Goal: Task Accomplishment & Management: Complete application form

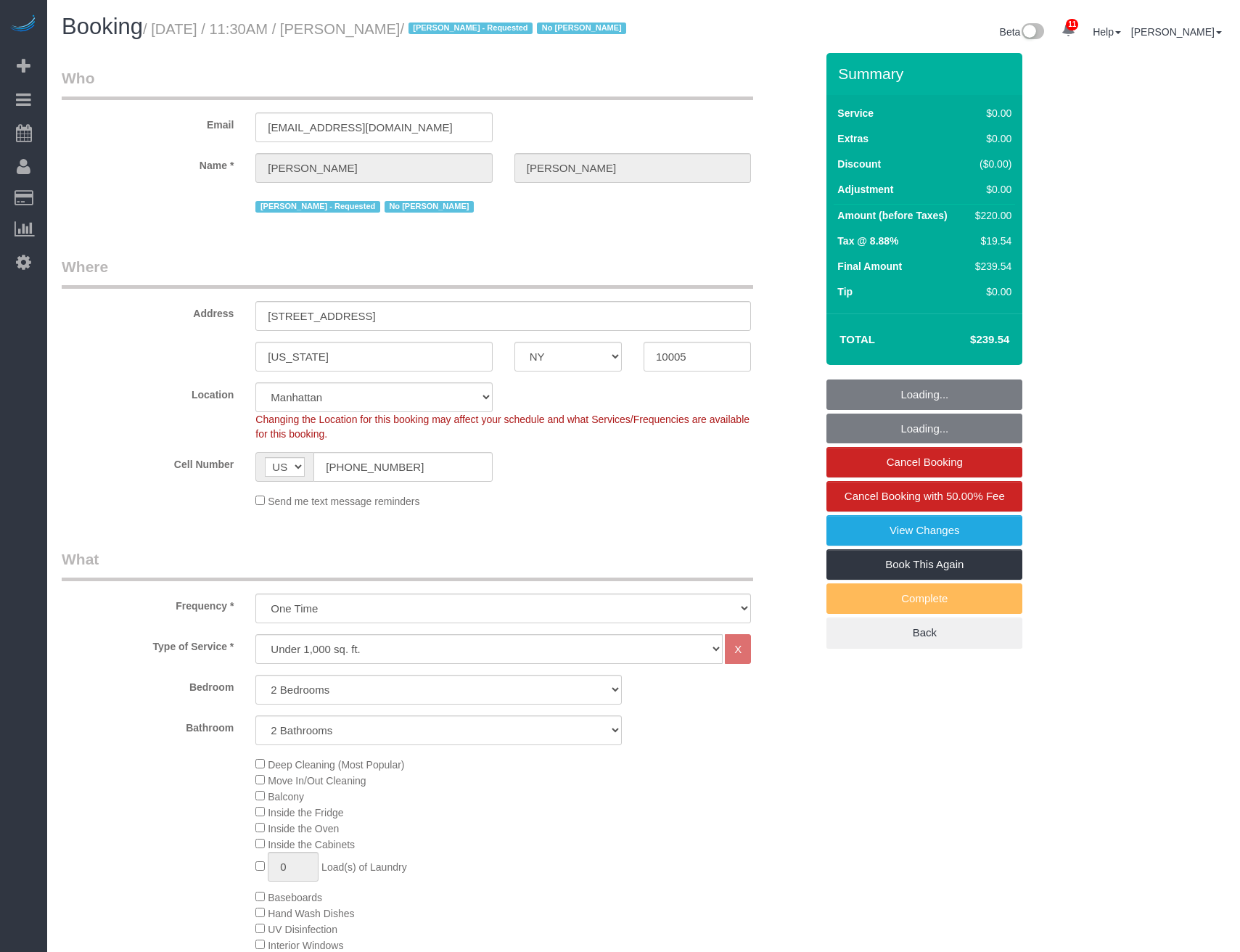
select select "NY"
select select "2"
select select "number:56"
select select "number:72"
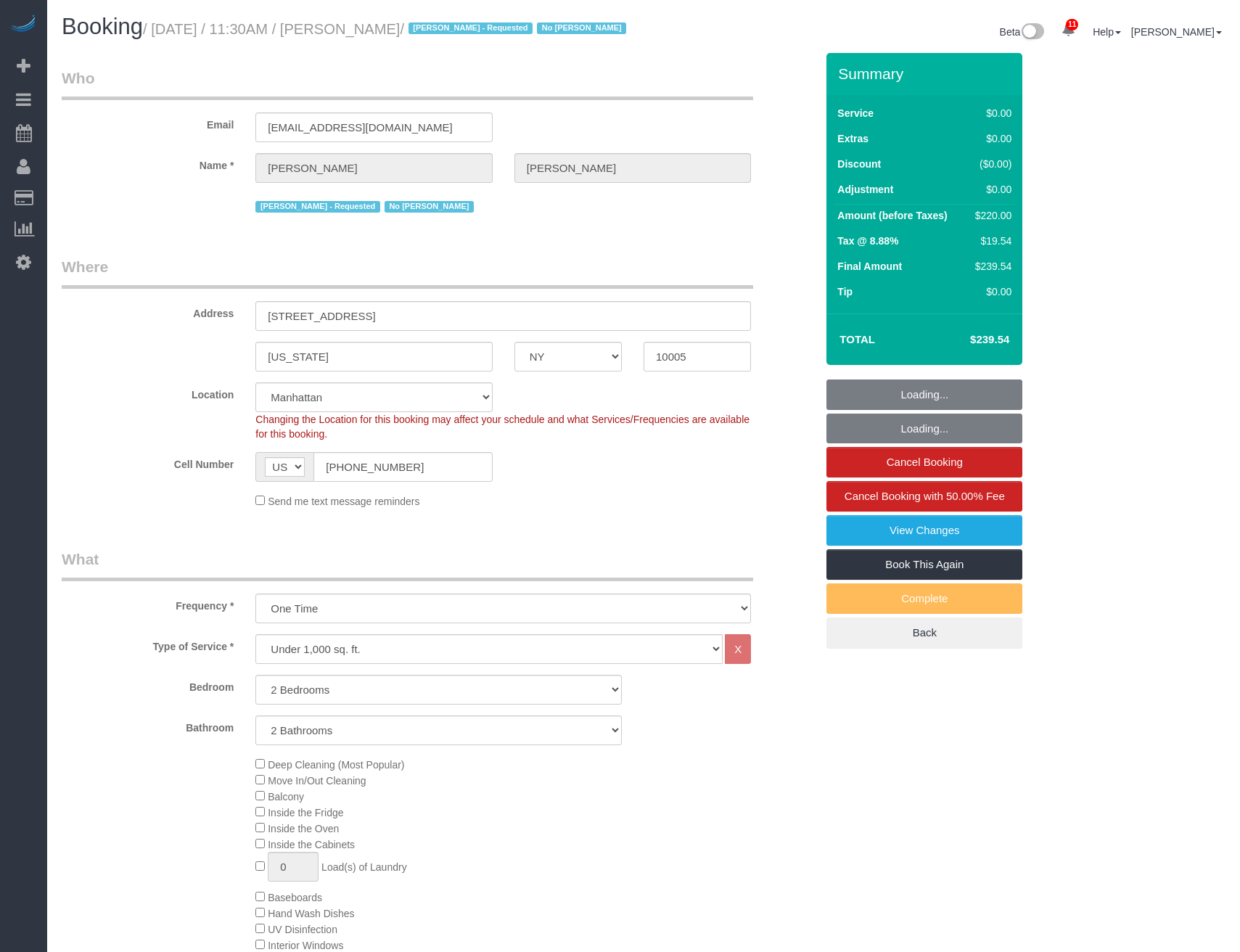
select select "number:15"
select select "number:5"
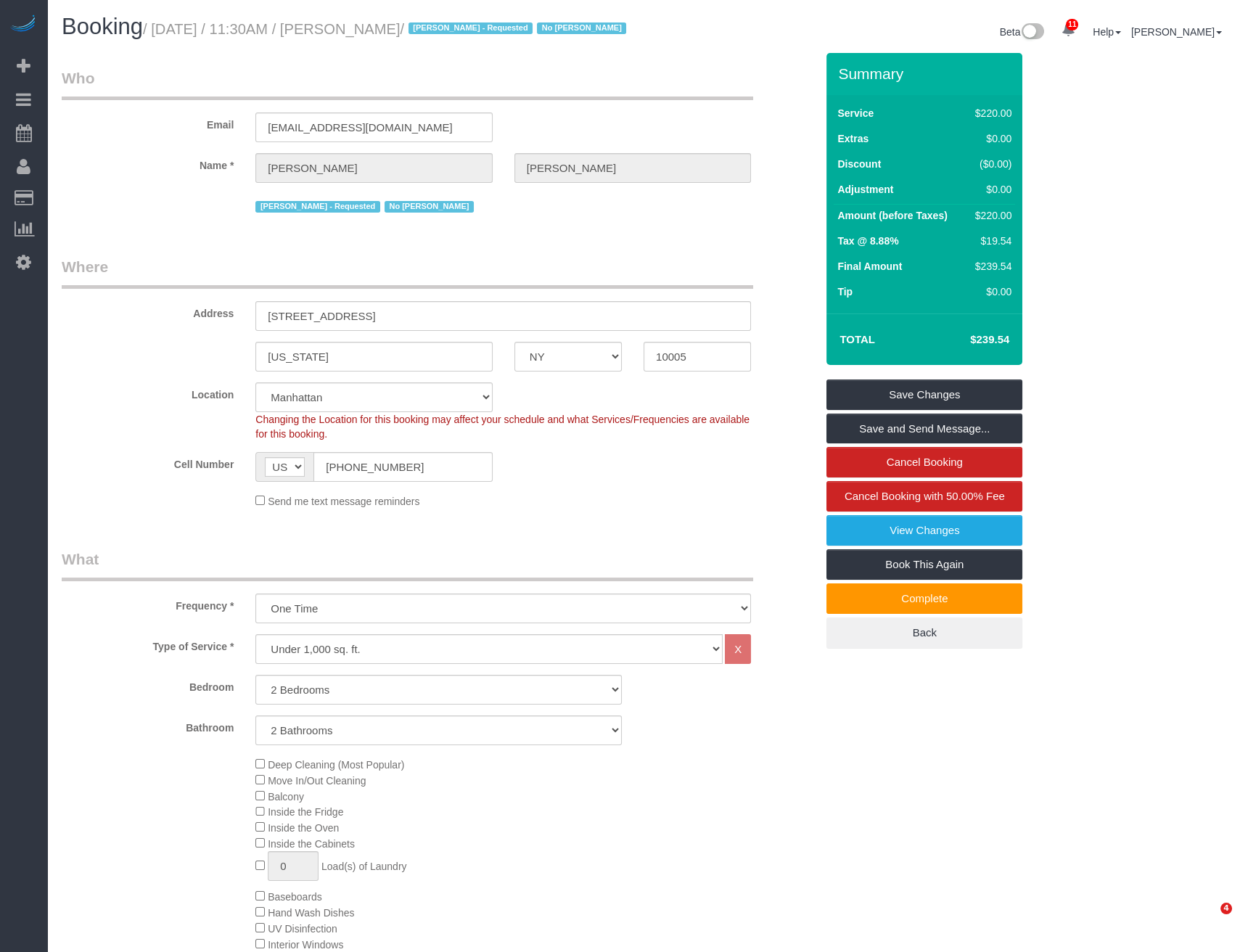
click at [527, 281] on legend "Where" at bounding box center [408, 272] width 692 height 33
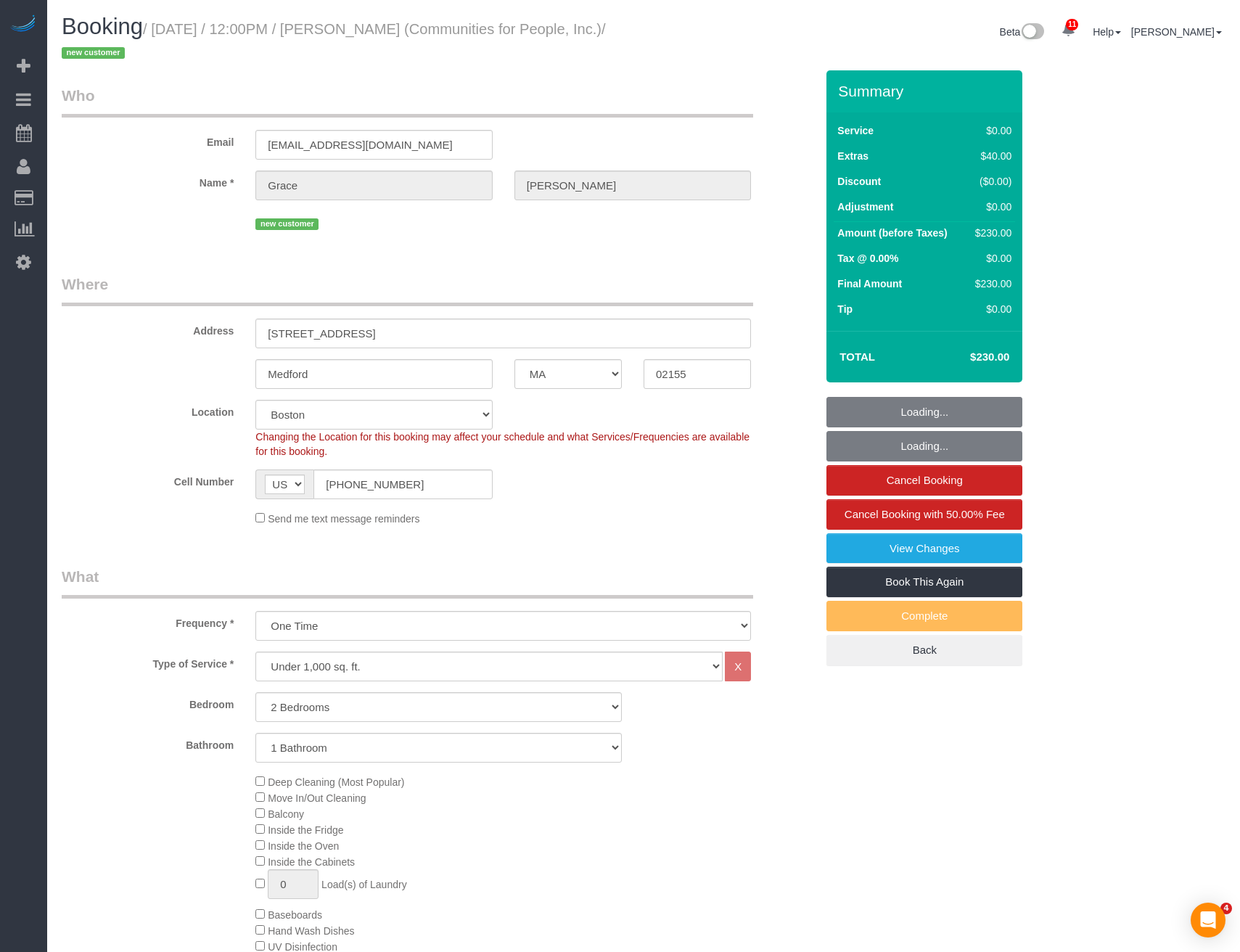
select select "MA"
select select "2"
select select "spot1"
select select "number:59"
select select "number:75"
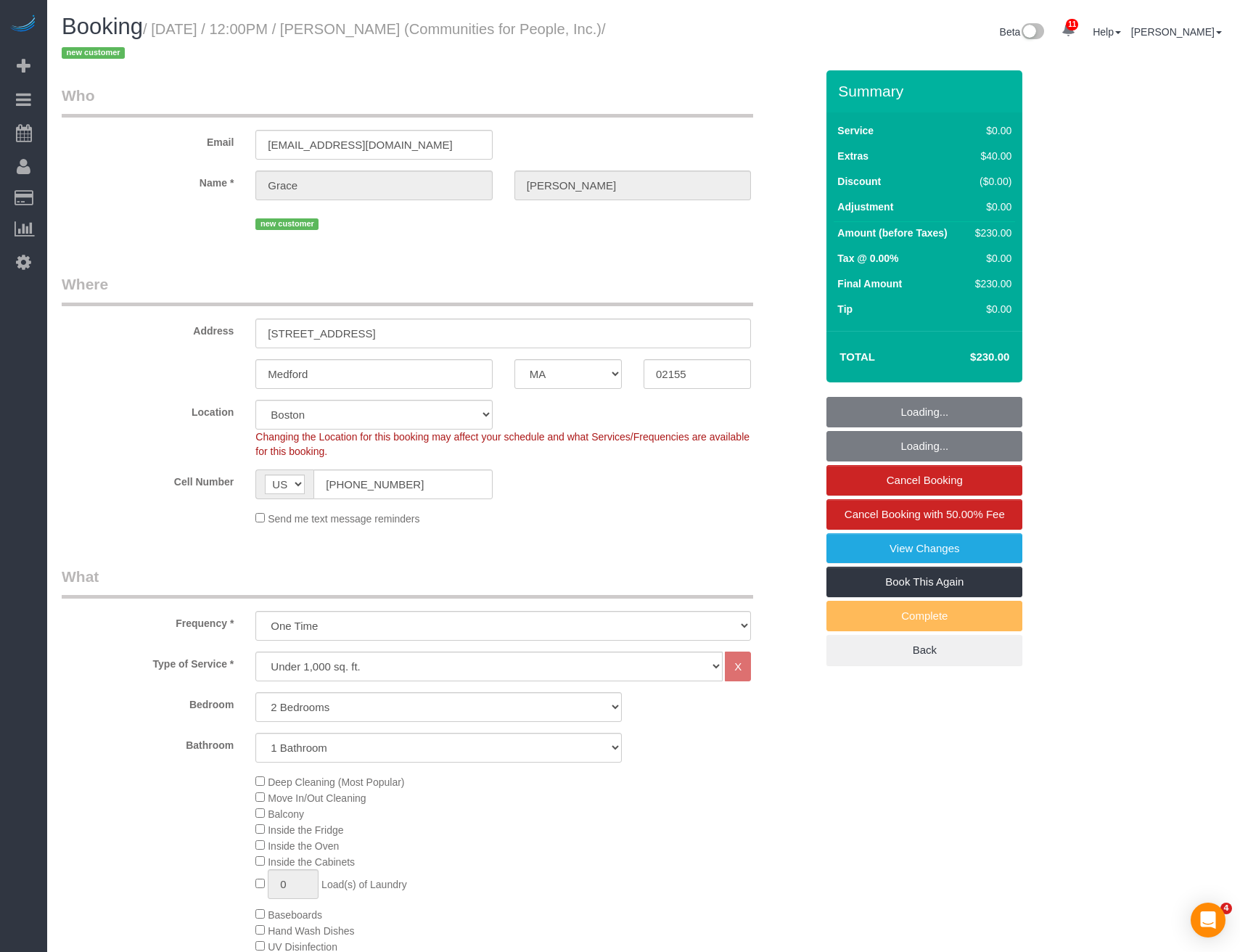
select select "number:15"
select select "number:5"
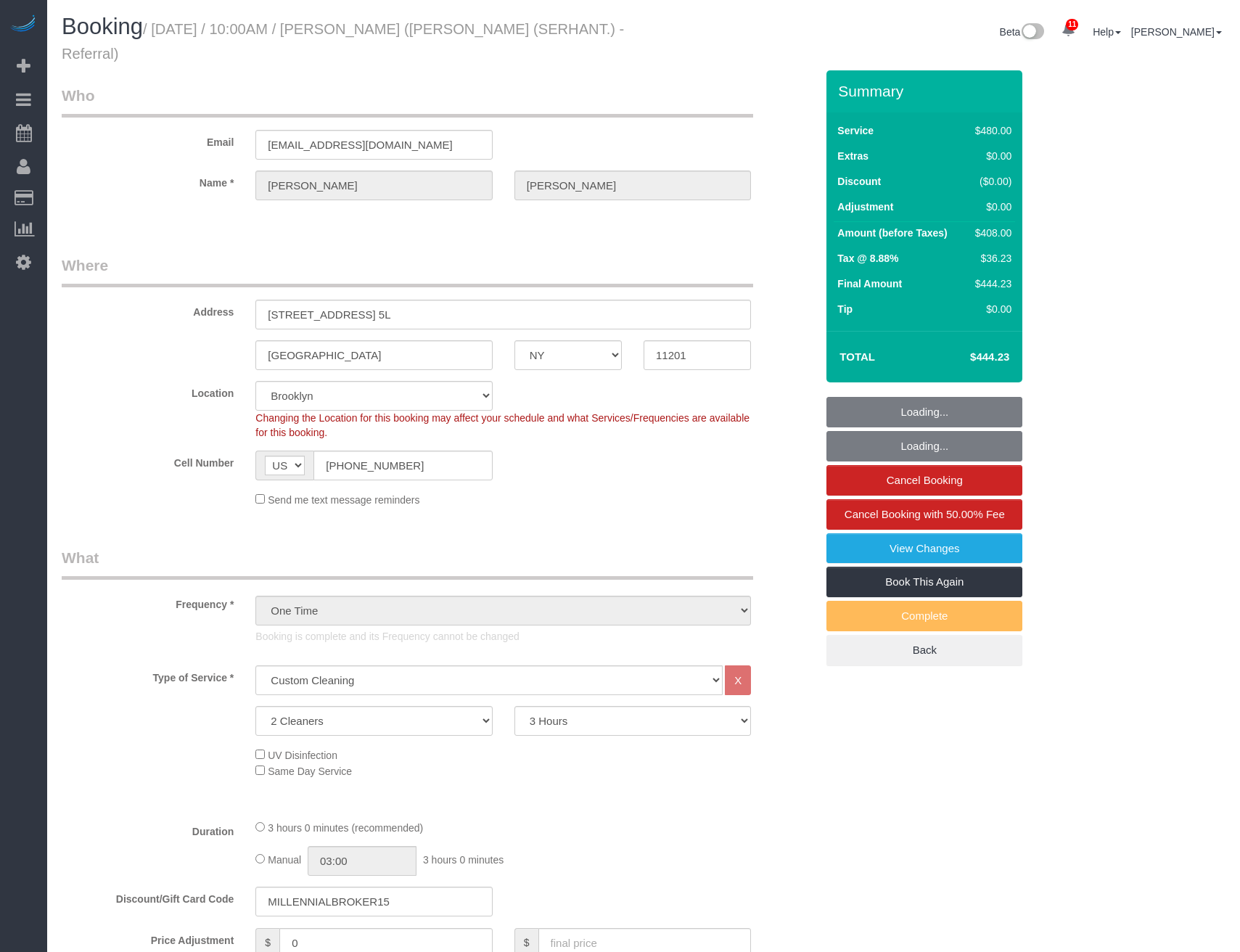
select select "NY"
select select "2"
select select "180"
select select "spot6"
select select "number:89"
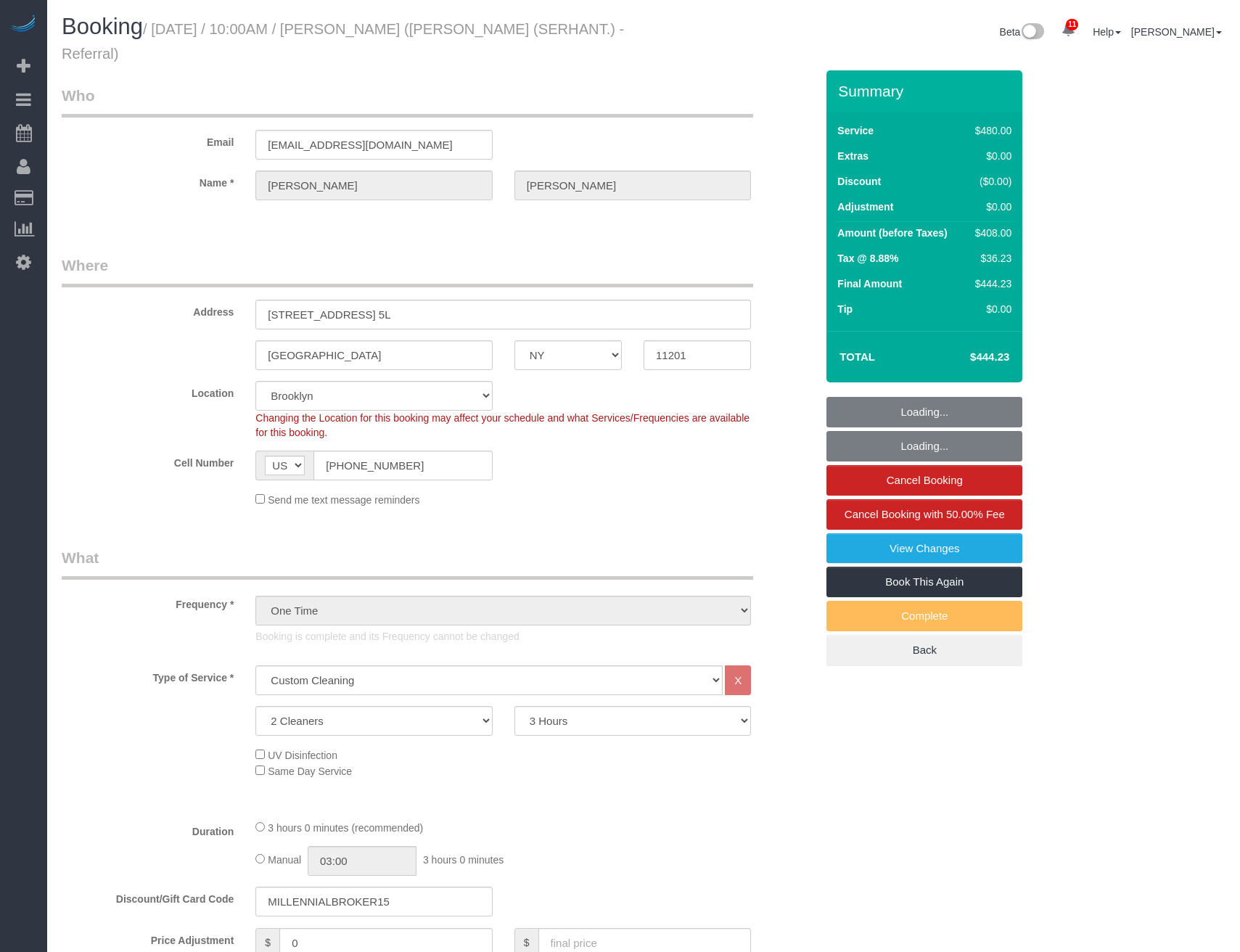
select select "number:90"
select select "number:15"
select select "number:7"
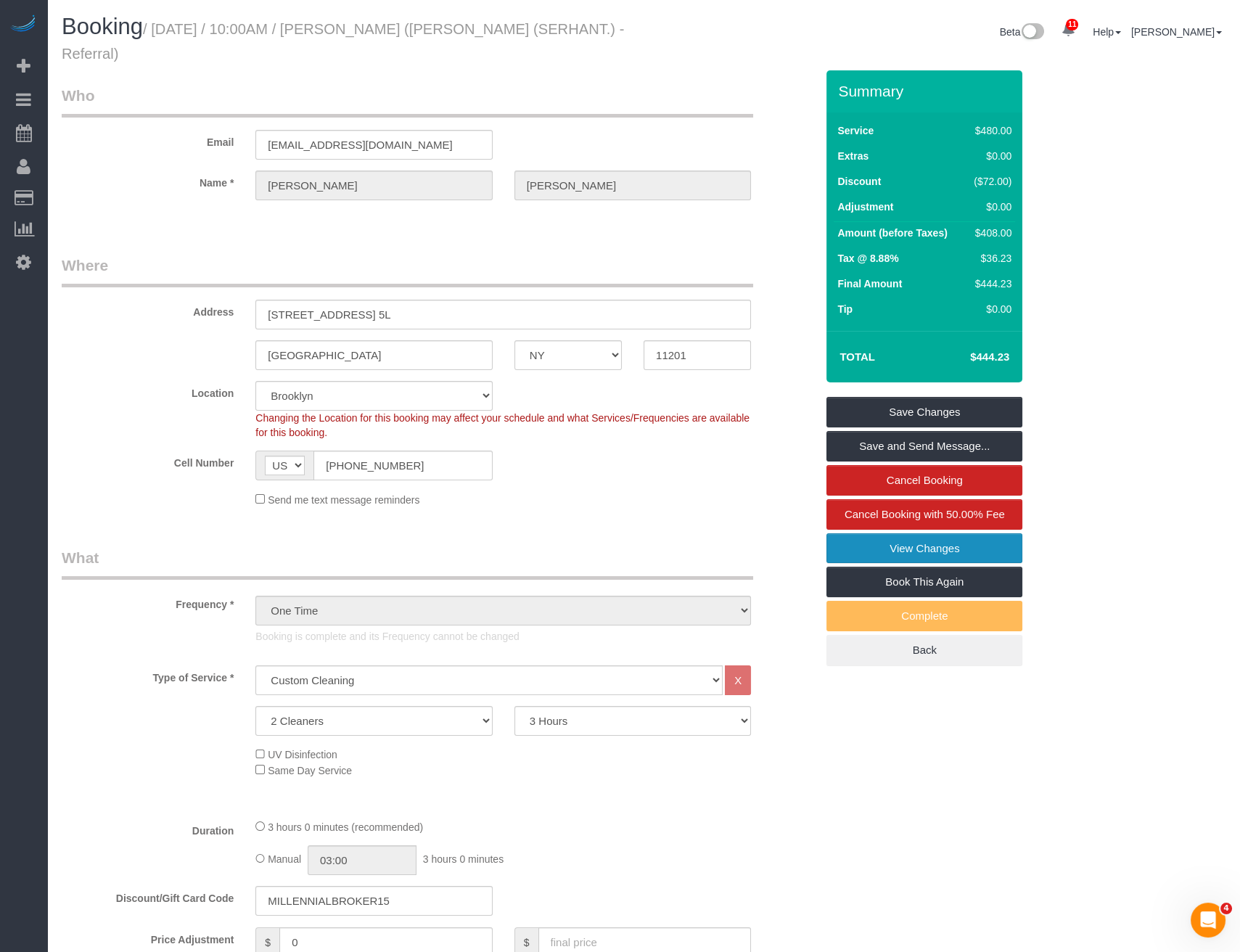
click at [940, 548] on link "View Changes" at bounding box center [925, 549] width 196 height 31
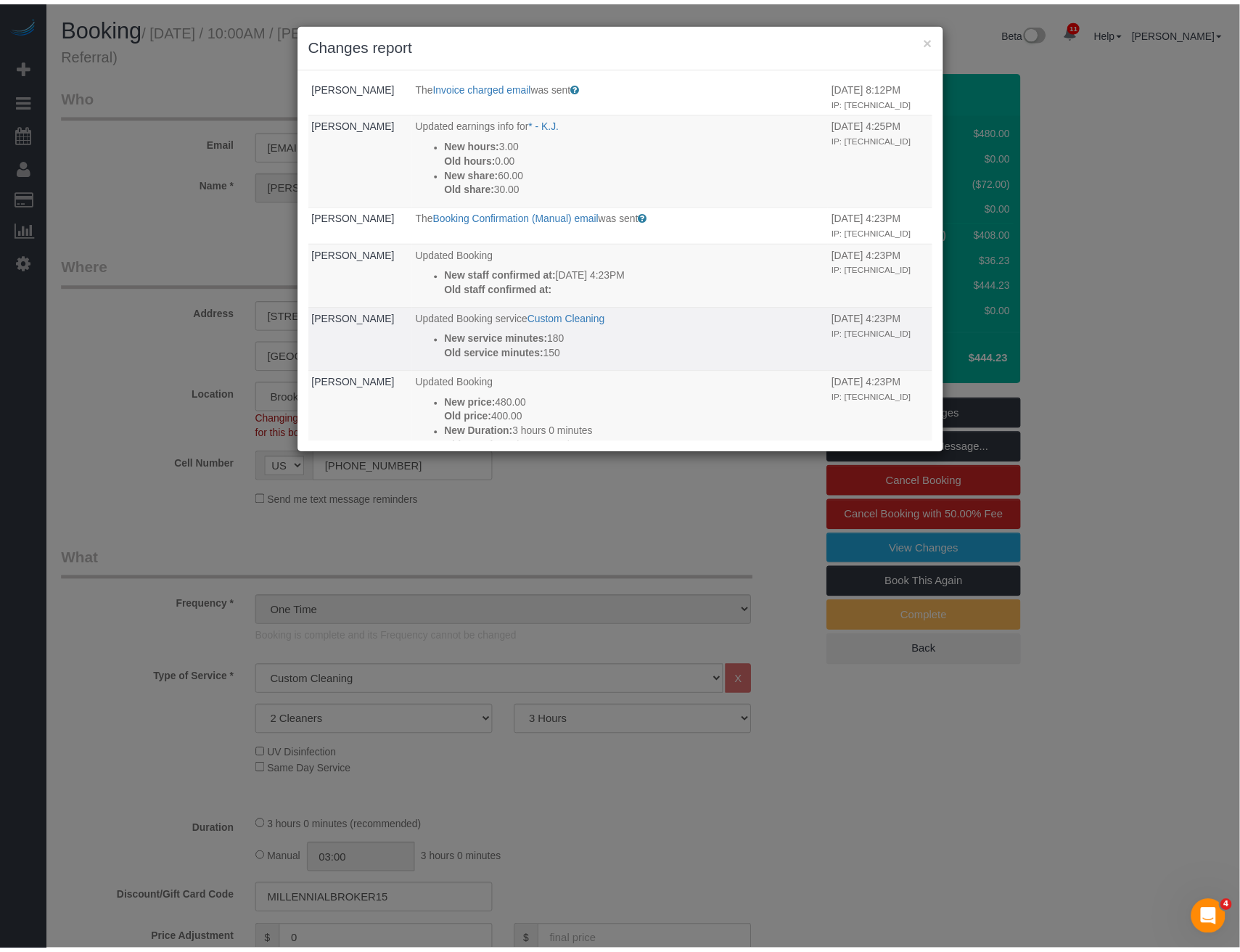
scroll to position [44, 0]
